Goal: Find contact information: Find contact information

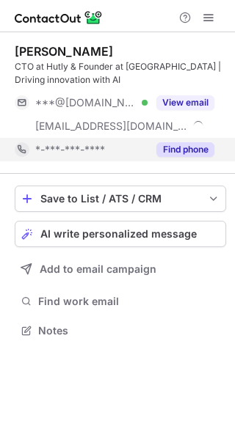
scroll to position [320, 235]
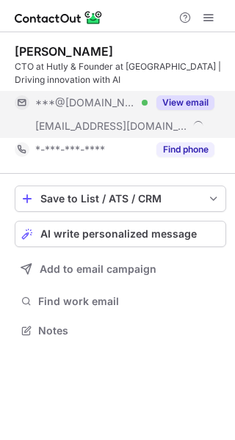
click at [188, 102] on button "View email" at bounding box center [185, 102] width 58 height 15
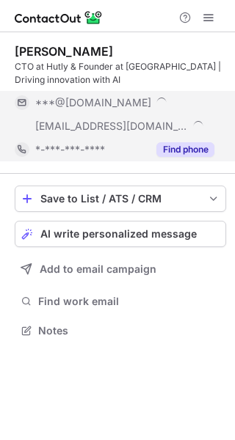
scroll to position [344, 235]
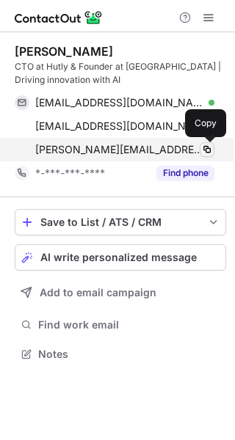
click at [200, 147] on button at bounding box center [206, 149] width 15 height 15
